Goal: Task Accomplishment & Management: Complete application form

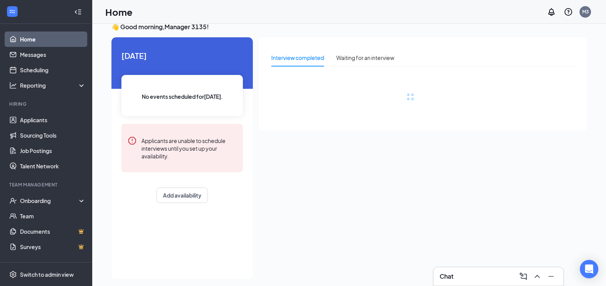
scroll to position [16, 0]
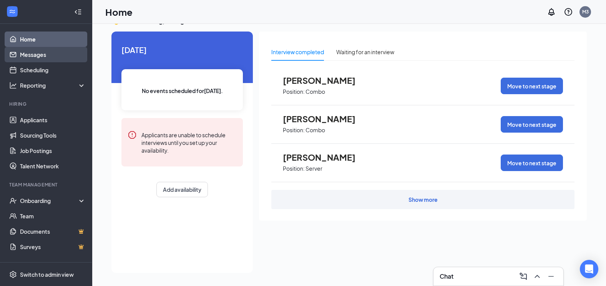
click at [69, 57] on link "Messages" at bounding box center [53, 54] width 66 height 15
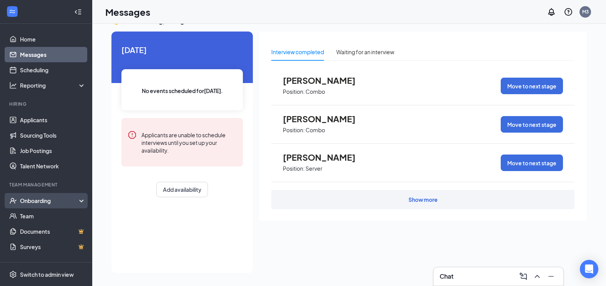
click at [58, 206] on div "Onboarding" at bounding box center [46, 200] width 92 height 15
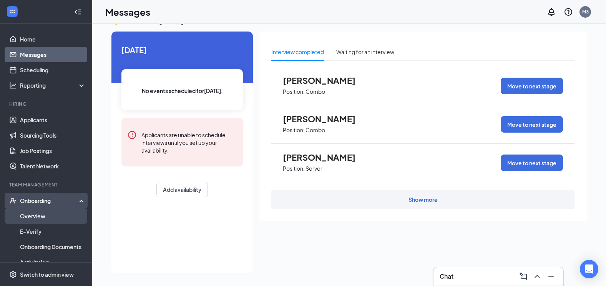
click at [59, 214] on link "Overview" at bounding box center [53, 215] width 66 height 15
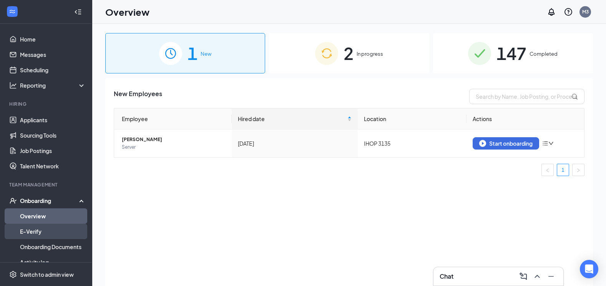
click at [63, 230] on link "E-Verify" at bounding box center [53, 231] width 66 height 15
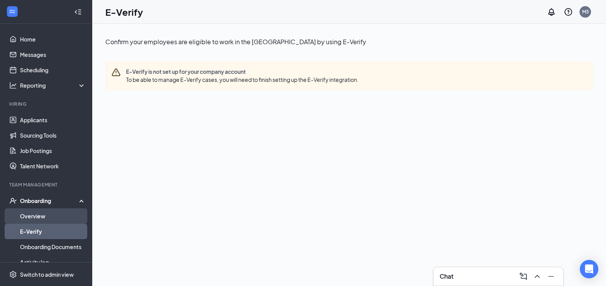
click at [60, 219] on link "Overview" at bounding box center [53, 215] width 66 height 15
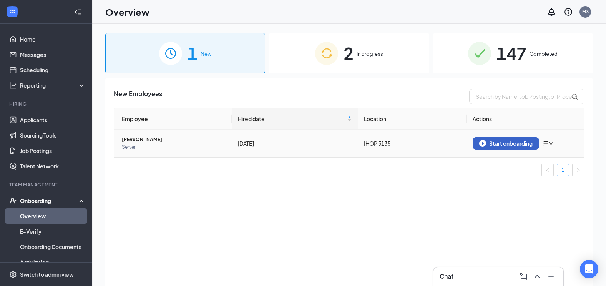
click at [494, 146] on div "Start onboarding" at bounding box center [505, 143] width 53 height 7
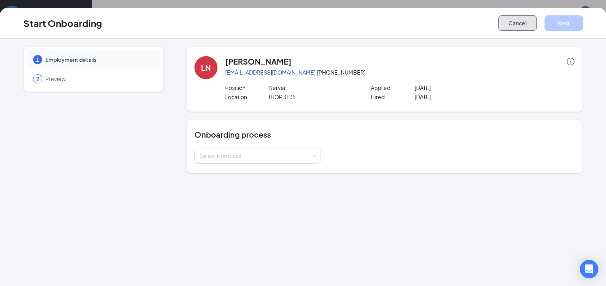
click at [517, 30] on button "Cancel" at bounding box center [518, 22] width 38 height 15
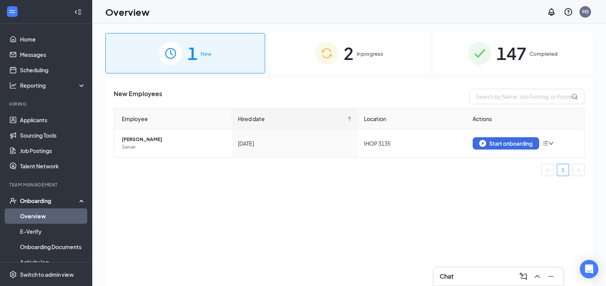
click at [457, 52] on div "147 Completed" at bounding box center [513, 53] width 160 height 40
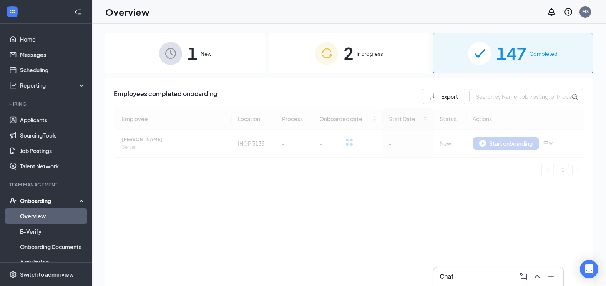
click at [395, 50] on div "2 In progress" at bounding box center [349, 53] width 160 height 40
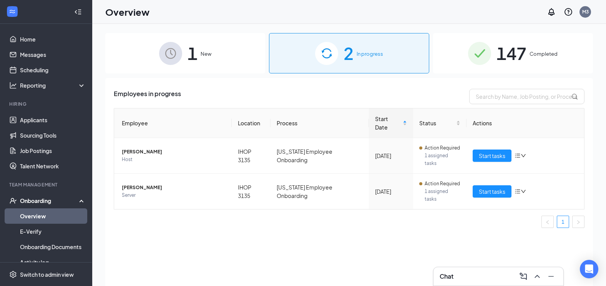
click at [465, 48] on div "147 Completed" at bounding box center [513, 53] width 160 height 40
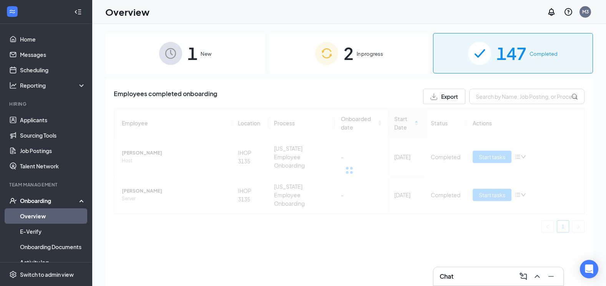
click at [413, 49] on div "2 In progress" at bounding box center [349, 53] width 160 height 40
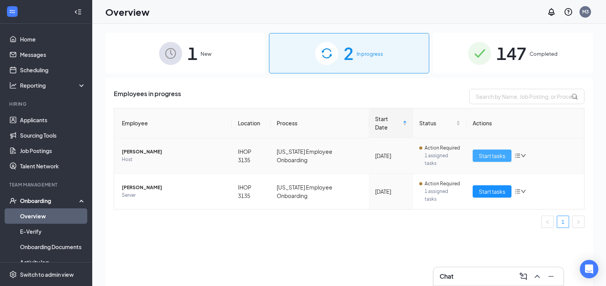
click at [482, 151] on span "Start tasks" at bounding box center [492, 155] width 27 height 8
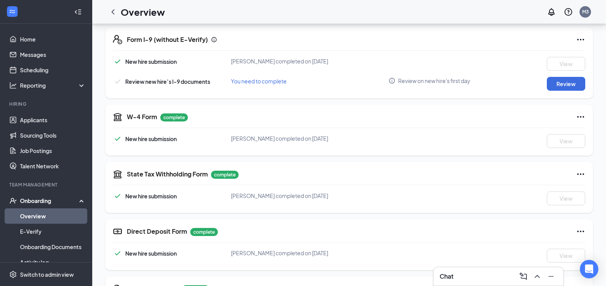
scroll to position [180, 0]
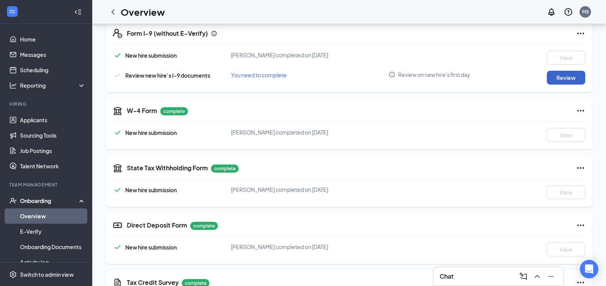
click at [556, 77] on button "Review" at bounding box center [566, 78] width 38 height 14
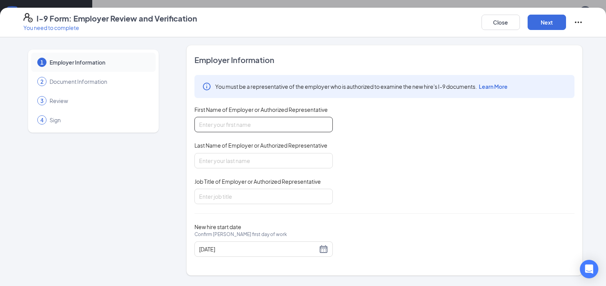
click at [298, 123] on input "First Name of Employer or Authorized Representative" at bounding box center [264, 124] width 138 height 15
type input "micaiah"
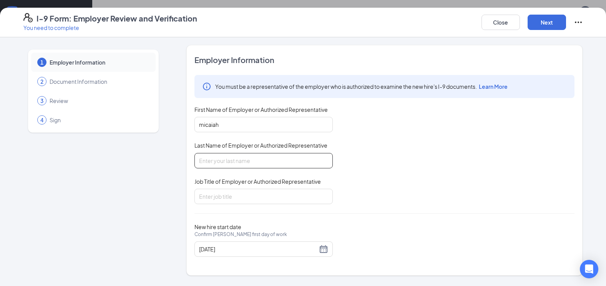
click at [263, 158] on input "Last Name of Employer or Authorized Representative" at bounding box center [264, 160] width 138 height 15
type input "[PERSON_NAME]"
click at [258, 193] on input "Job Title of Employer or Authorized Representative" at bounding box center [264, 196] width 138 height 15
type input "Crew Chief"
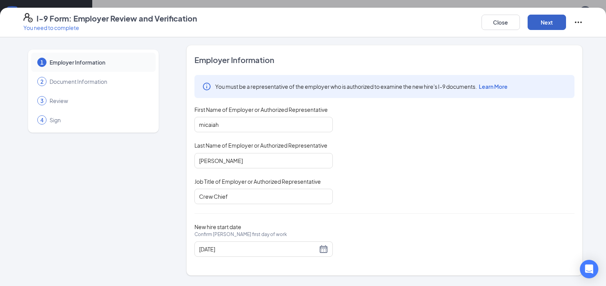
click at [541, 20] on button "Next" at bounding box center [547, 22] width 38 height 15
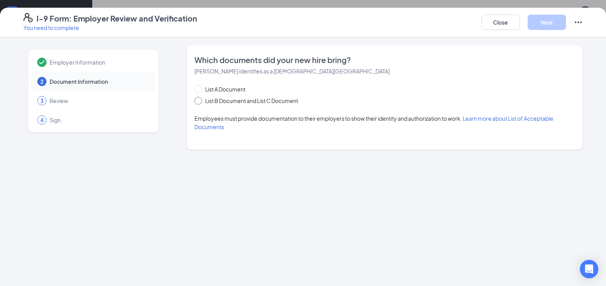
click at [216, 101] on span "List B Document and List C Document" at bounding box center [251, 101] width 99 height 8
click at [200, 101] on input "List B Document and List C Document" at bounding box center [197, 99] width 5 height 5
radio input "true"
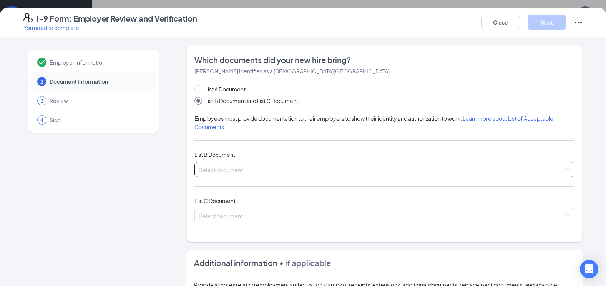
click at [235, 174] on span at bounding box center [382, 169] width 366 height 15
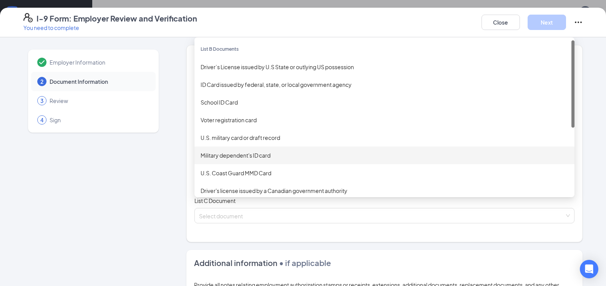
click at [186, 156] on div "Which documents did your new hire bring? [PERSON_NAME] identifies as a [DEMOGRA…" at bounding box center [384, 143] width 396 height 197
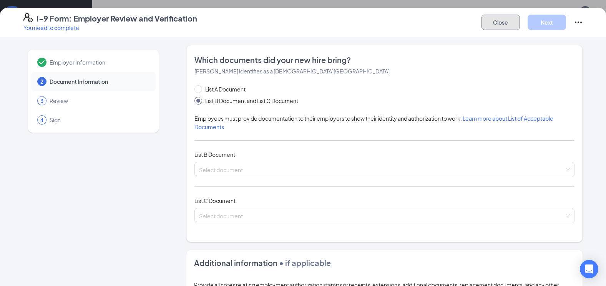
click at [501, 17] on button "Close" at bounding box center [501, 22] width 38 height 15
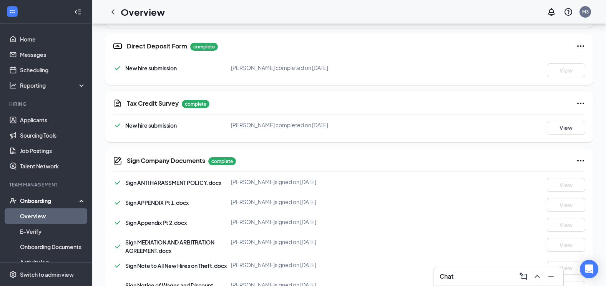
scroll to position [114, 0]
